Goal: Task Accomplishment & Management: Complete application form

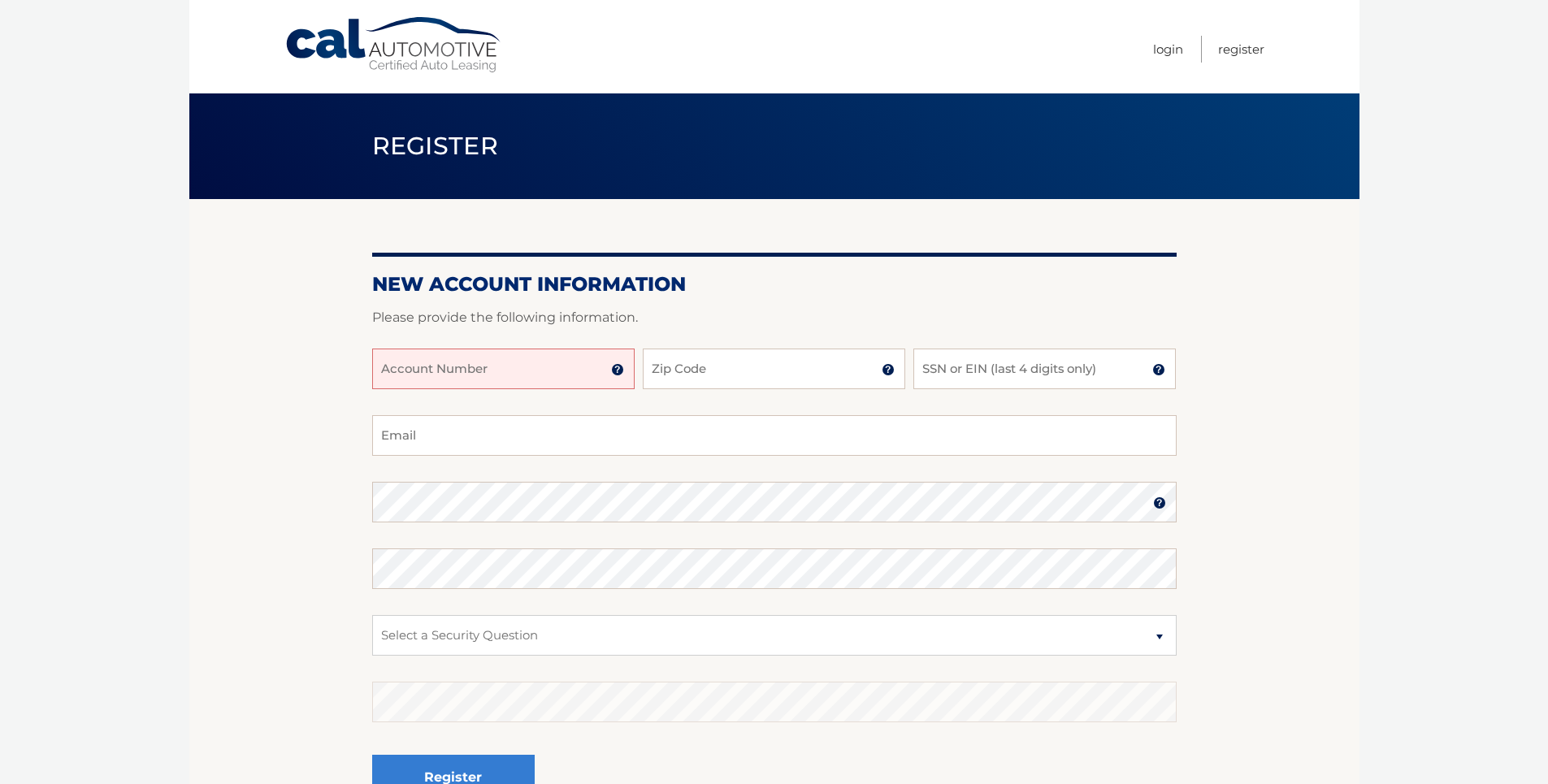
click at [411, 372] on input "Account Number" at bounding box center [504, 369] width 262 height 41
type input "44455992469"
click at [676, 388] on input "Zip Code" at bounding box center [774, 369] width 262 height 41
type input "33155"
click at [954, 366] on input "SSN or EIN (last 4 digits only)" at bounding box center [1044, 369] width 262 height 41
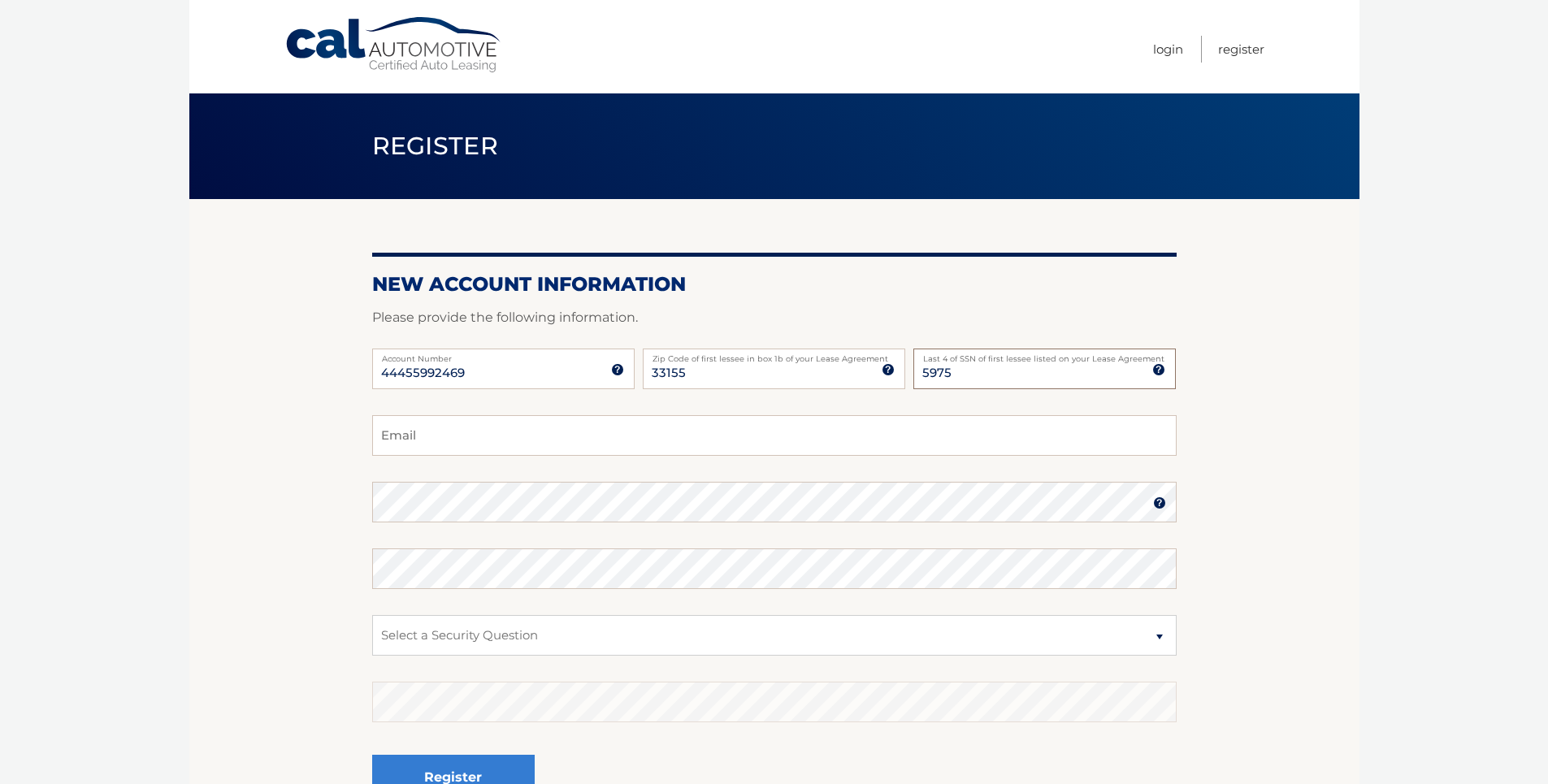
type input "5975"
click at [398, 437] on input "Email" at bounding box center [774, 435] width 805 height 41
type input "mykeytee1@aol.com"
click at [1162, 638] on select "Select a Security Question What was the name of your elementary school? What is…" at bounding box center [774, 636] width 805 height 41
select select "1"
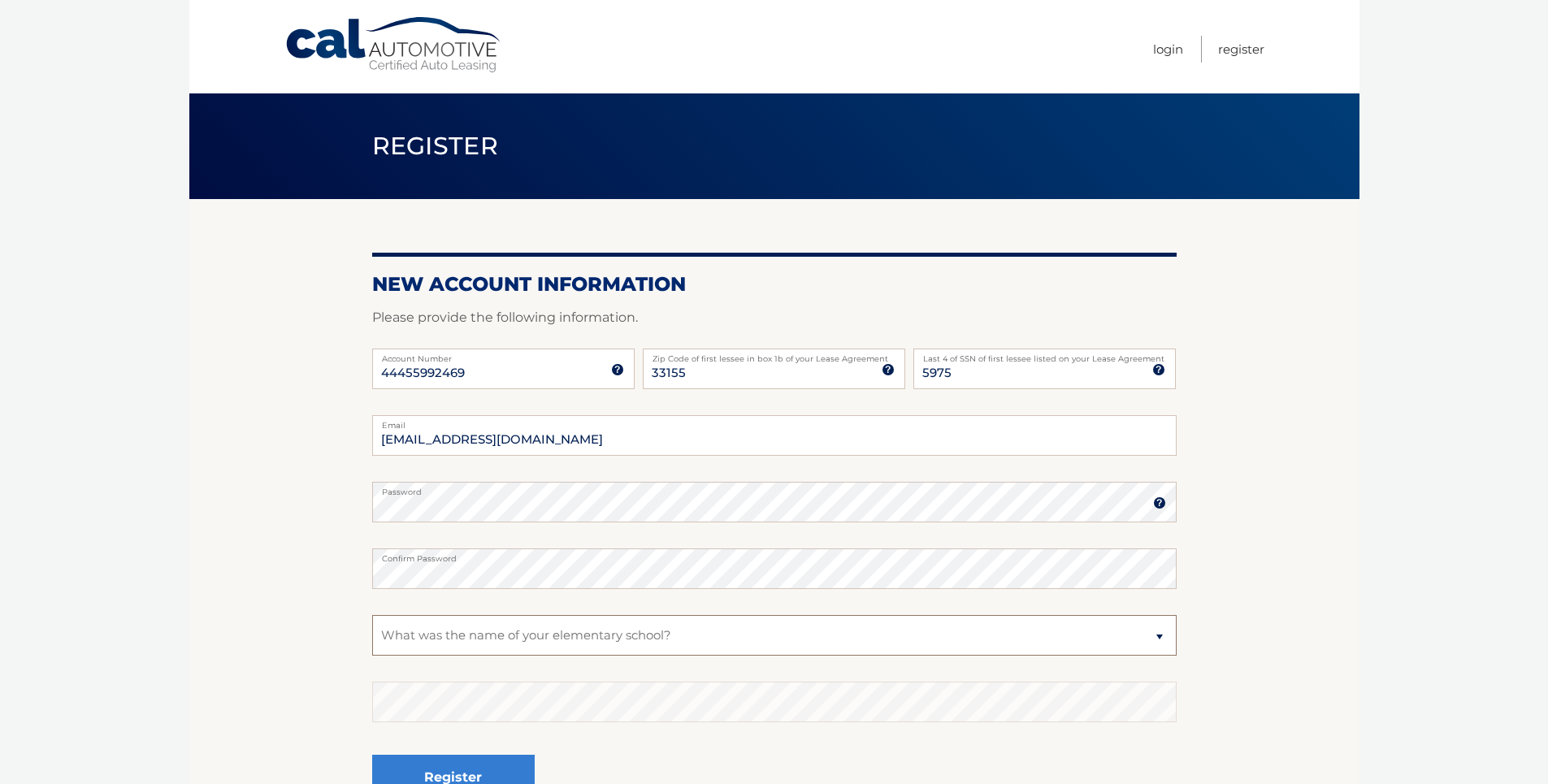
click at [373, 615] on select "Select a Security Question What was the name of your elementary school? What is…" at bounding box center [774, 636] width 805 height 41
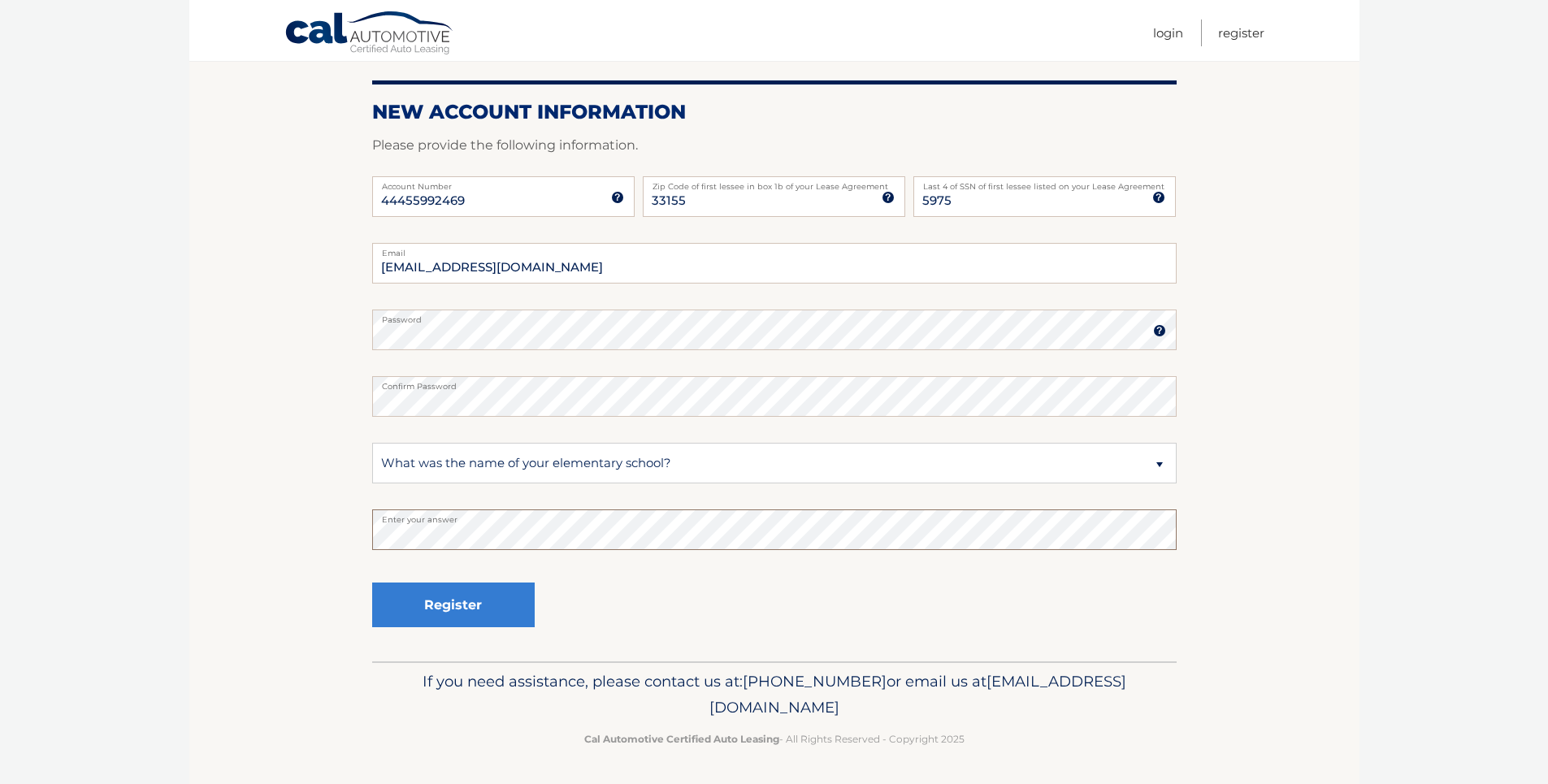
scroll to position [173, 0]
click at [440, 604] on button "Register" at bounding box center [453, 604] width 162 height 45
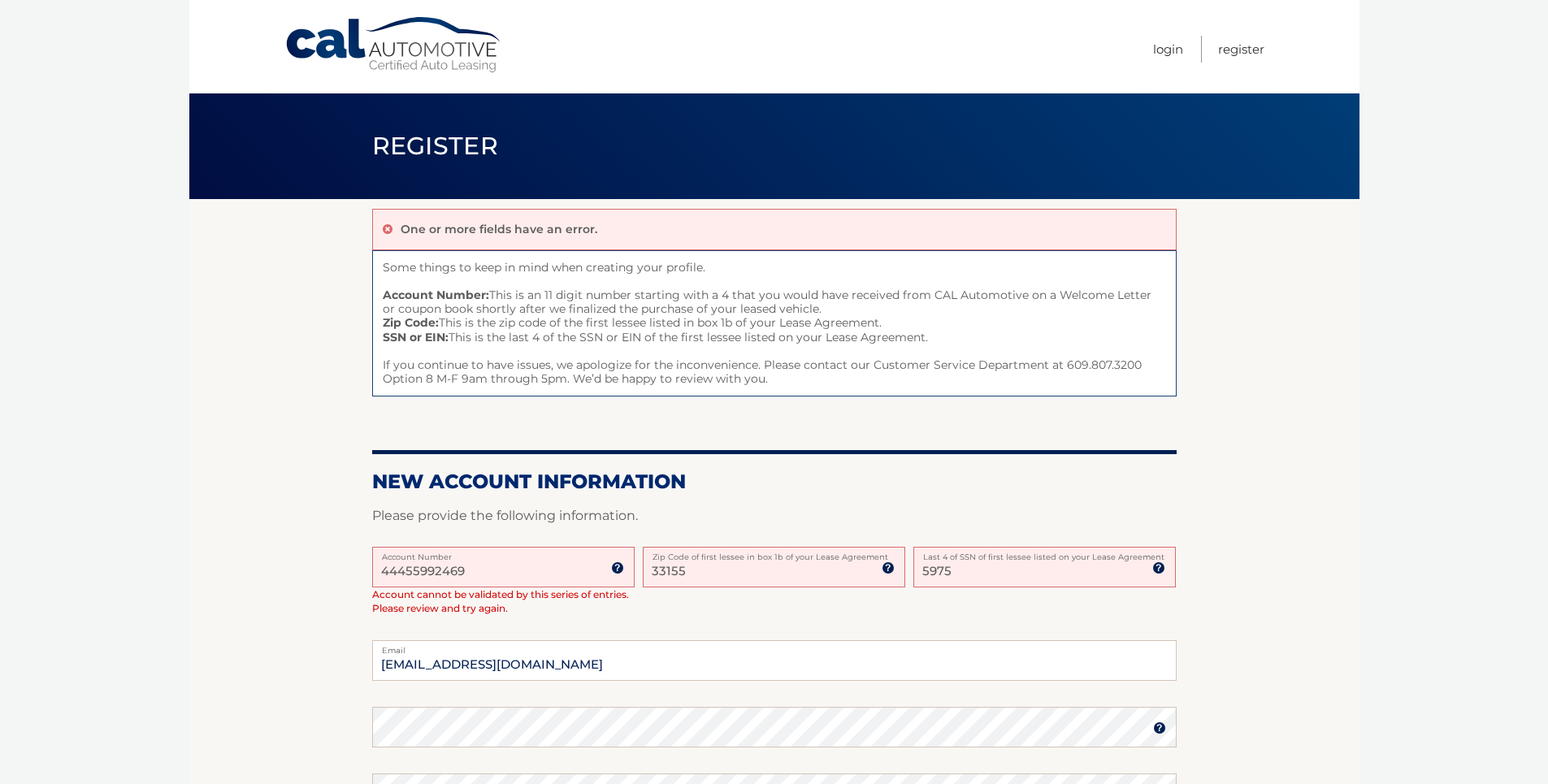
click at [496, 571] on input "44455992469" at bounding box center [504, 567] width 262 height 41
type input "4"
type input "44455992469"
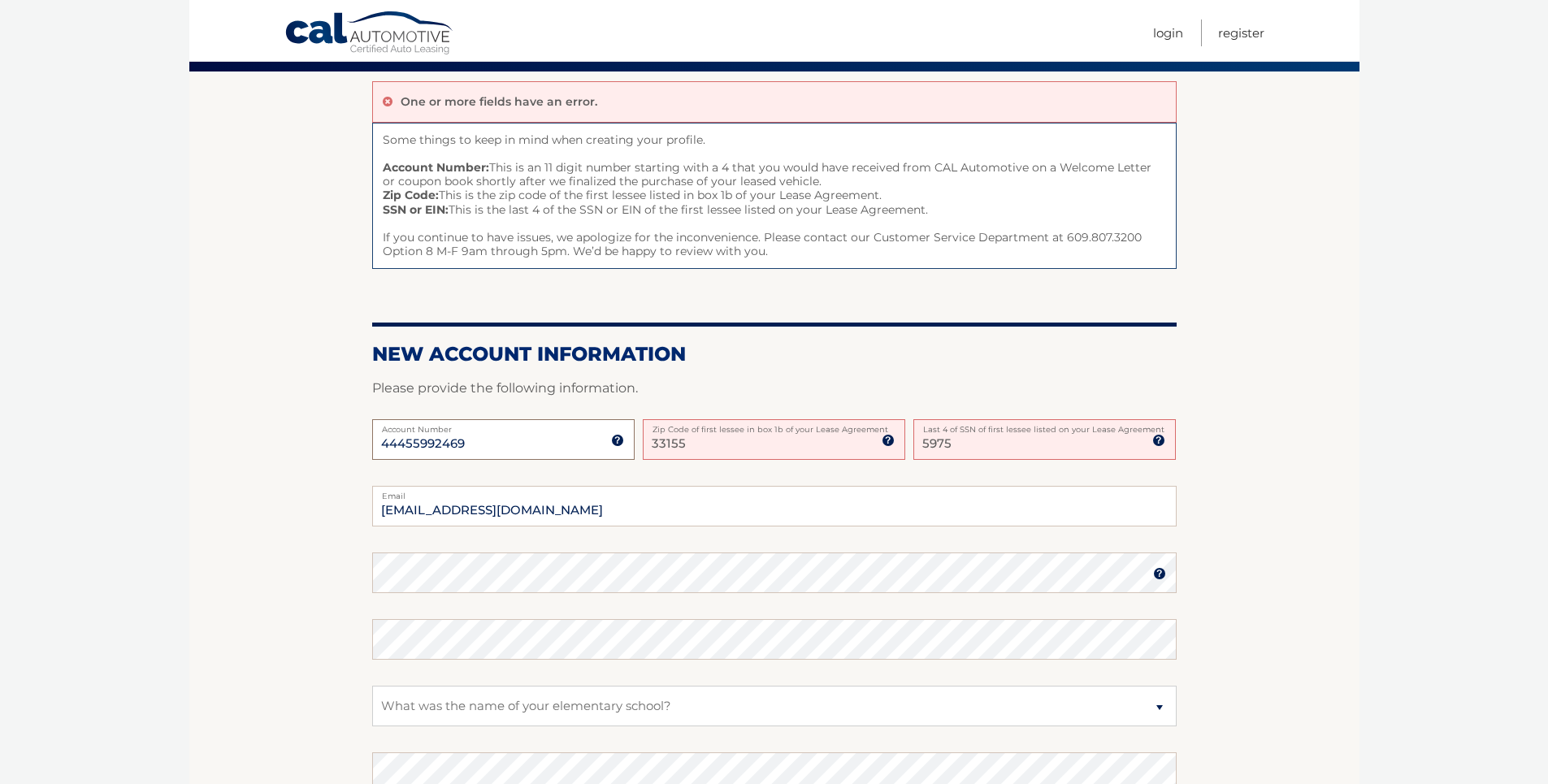
scroll to position [244, 0]
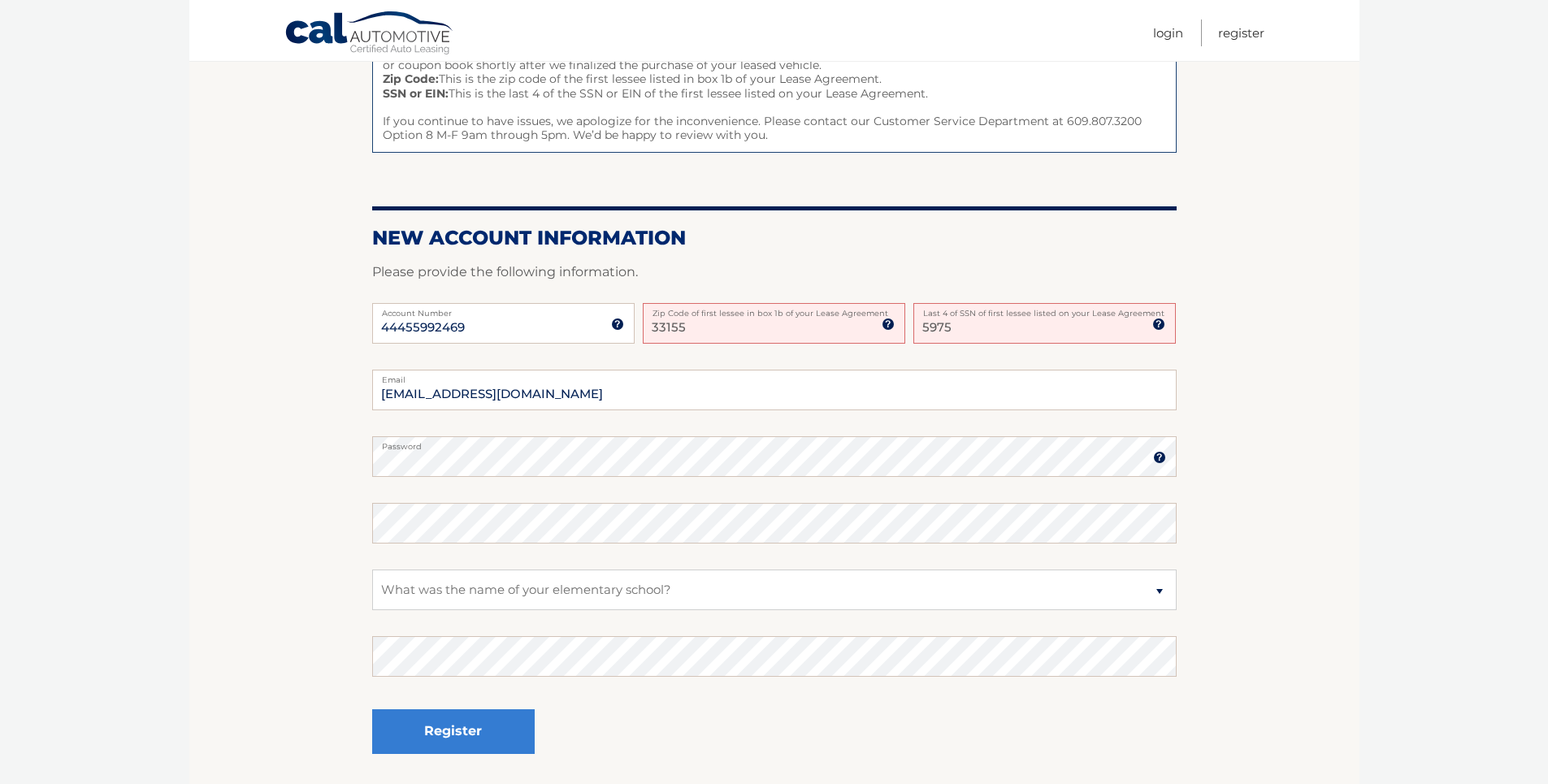
click at [1158, 458] on img at bounding box center [1159, 457] width 13 height 13
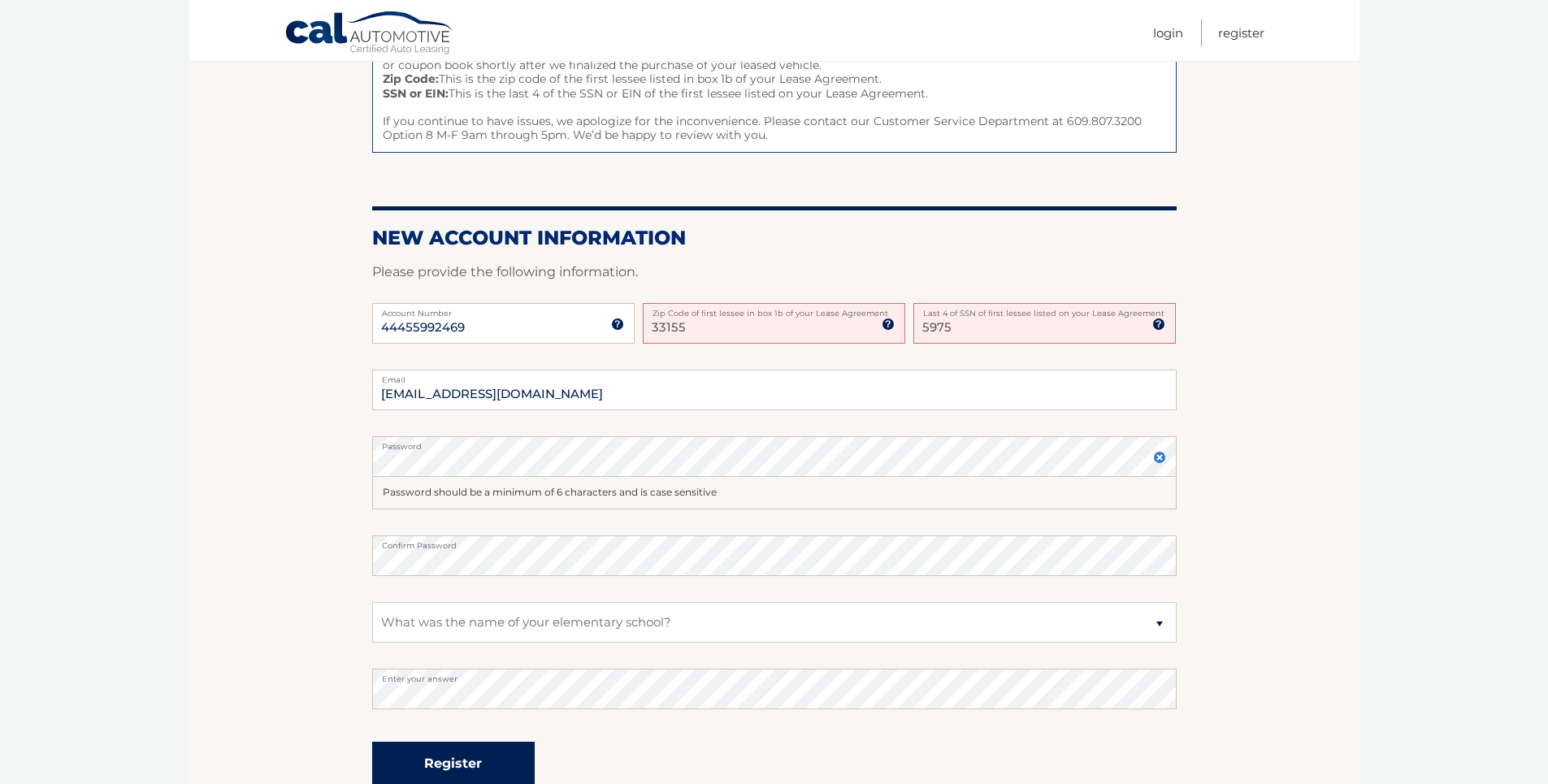
click at [440, 760] on button "Register" at bounding box center [453, 764] width 162 height 45
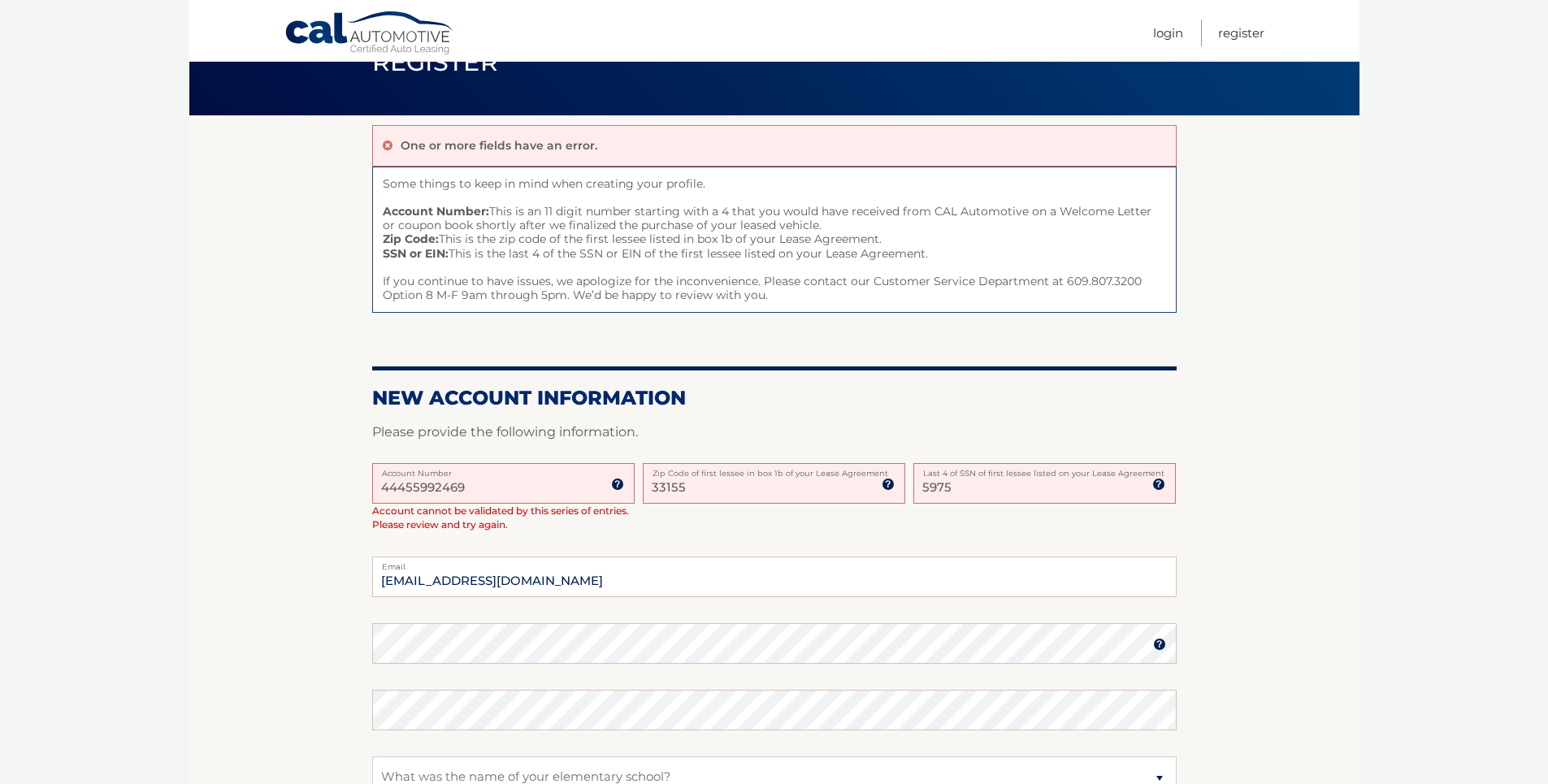
scroll to position [81, 0]
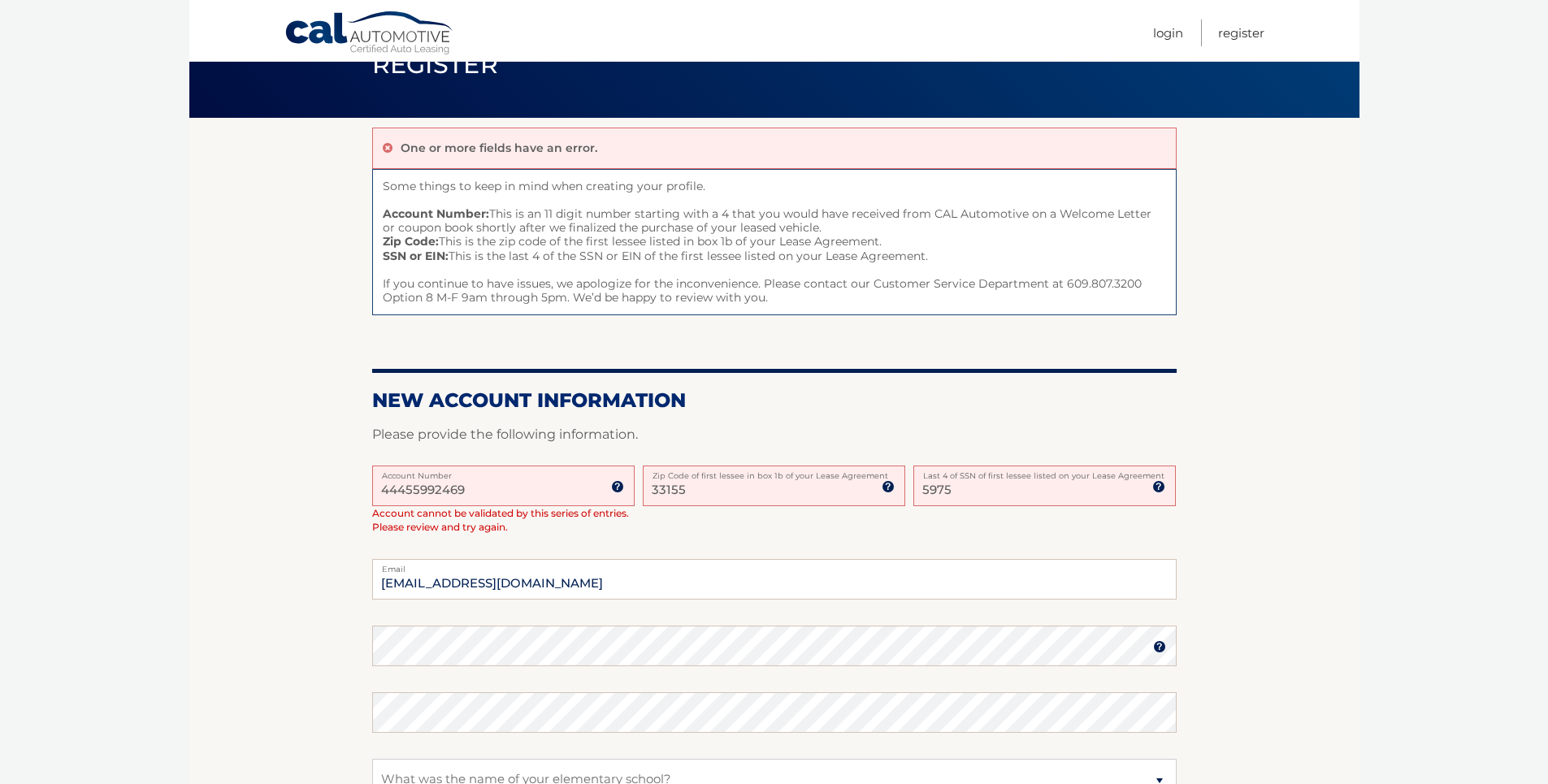
click at [619, 491] on img at bounding box center [618, 487] width 13 height 13
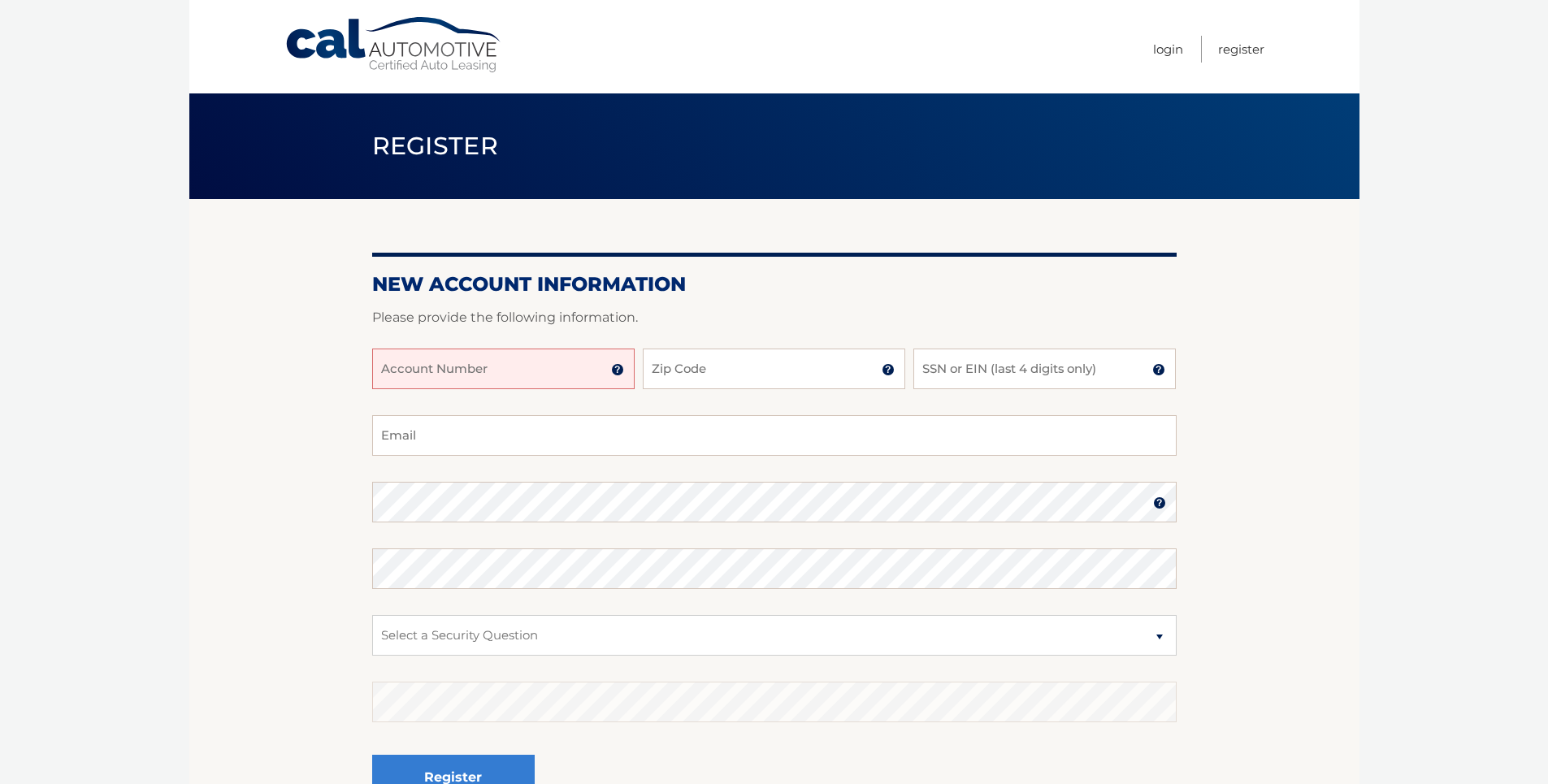
click at [395, 376] on input "Account Number" at bounding box center [504, 369] width 262 height 41
type input "44455992569"
type input "33155"
type input "5975"
click at [390, 435] on input "Email" at bounding box center [774, 435] width 805 height 41
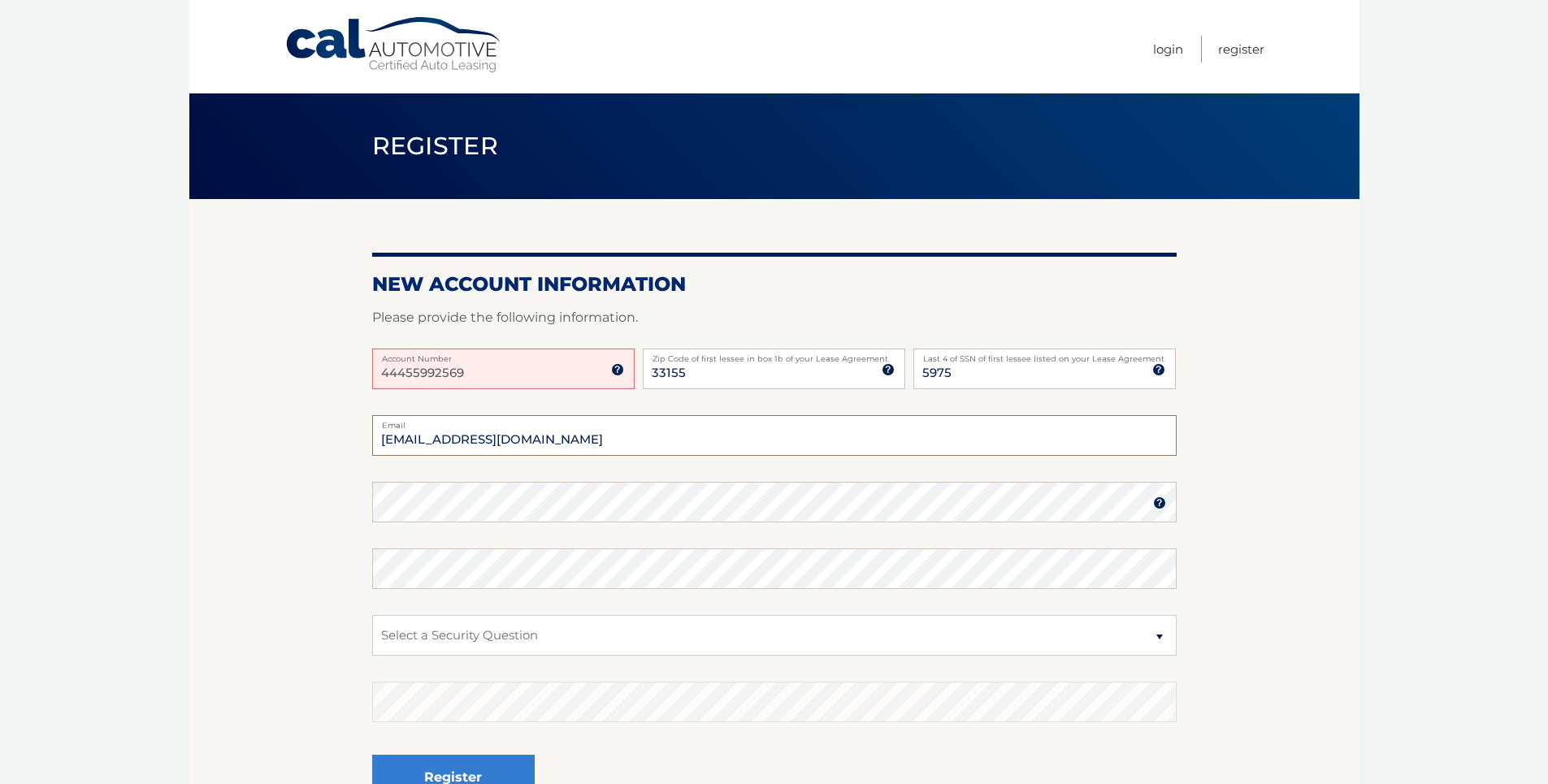
type input "[EMAIL_ADDRESS][DOMAIN_NAME]"
click at [1155, 635] on select "Select a Security Question What was the name of your elementary school? What is…" at bounding box center [774, 636] width 805 height 41
select select "1"
click at [373, 615] on select "Select a Security Question What was the name of your elementary school? What is…" at bounding box center [774, 636] width 805 height 41
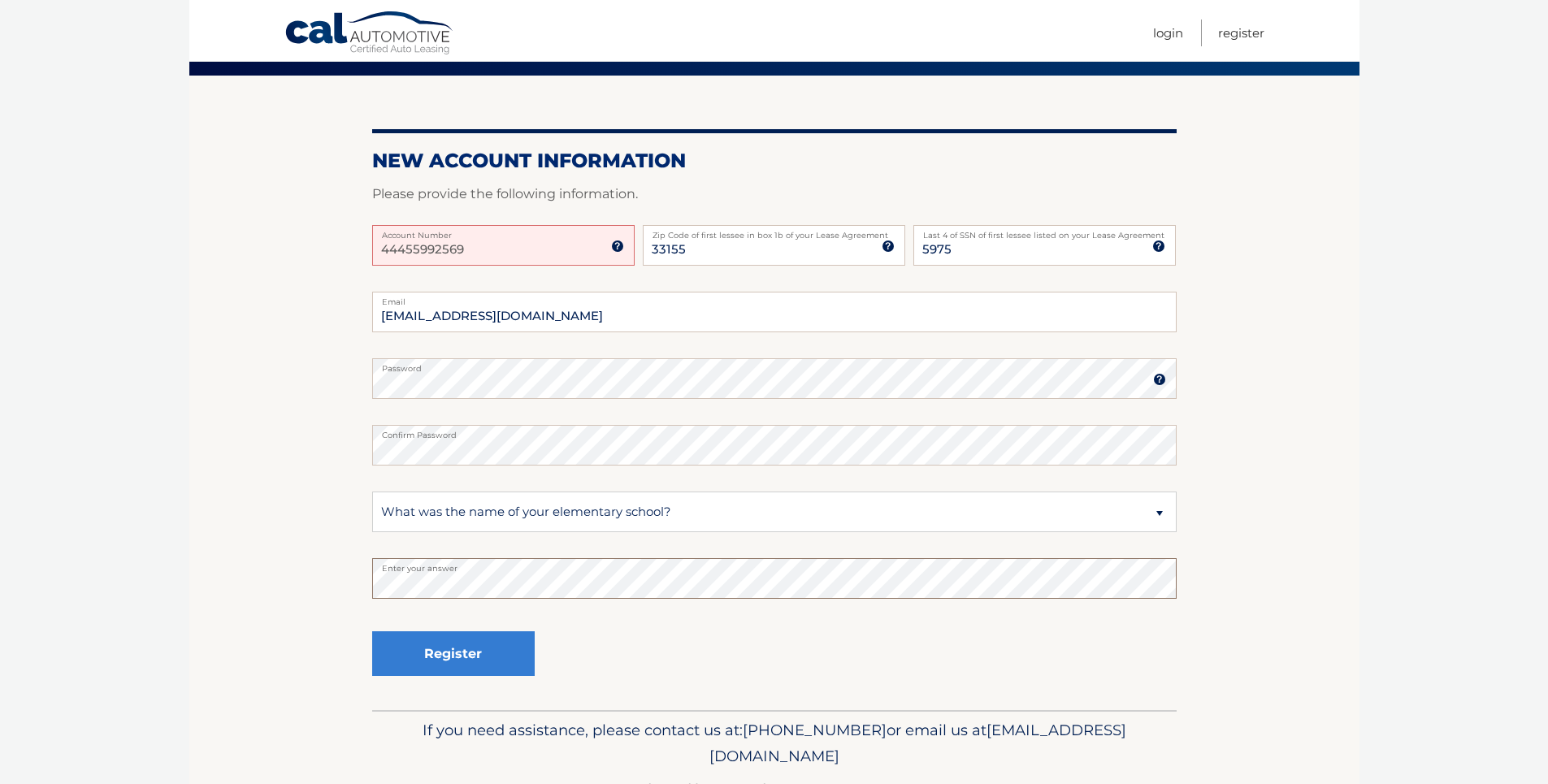
scroll to position [173, 0]
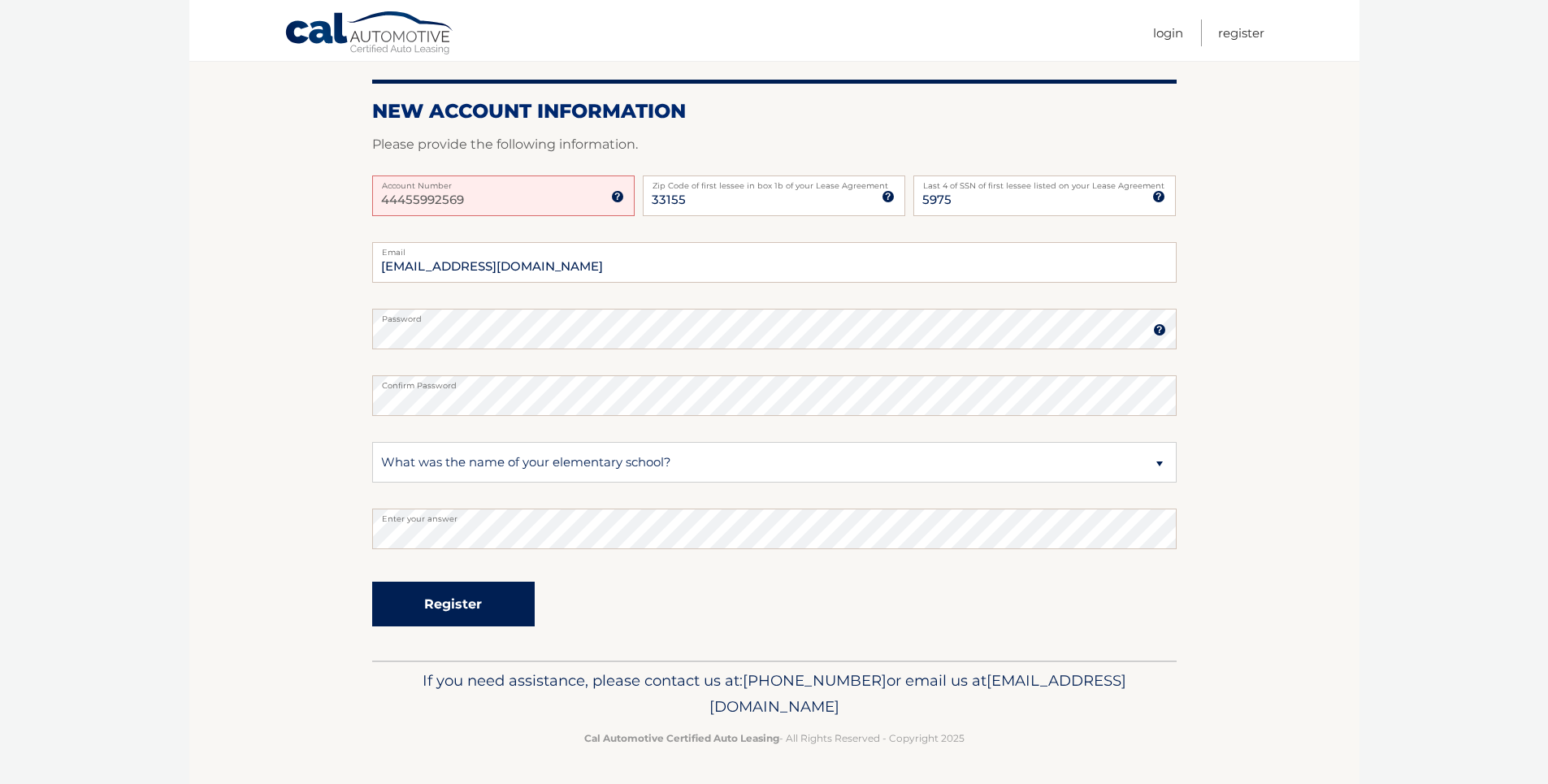
click at [457, 598] on button "Register" at bounding box center [453, 604] width 162 height 45
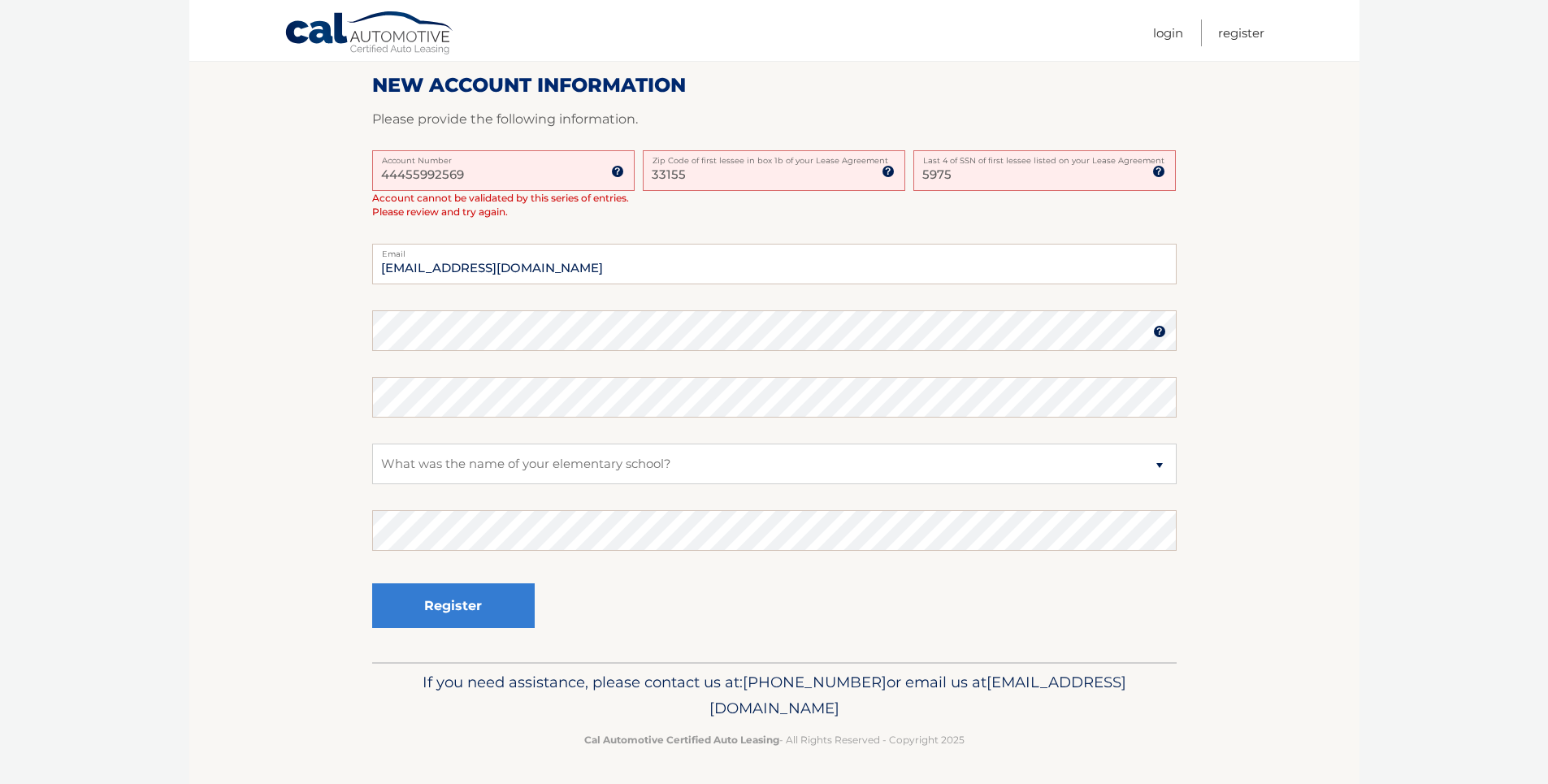
scroll to position [398, 0]
